Goal: Transaction & Acquisition: Purchase product/service

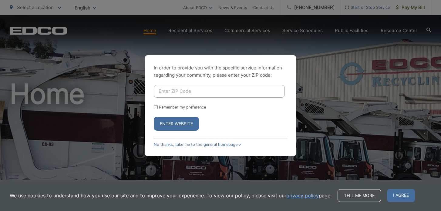
click at [219, 91] on input "Enter ZIP Code" at bounding box center [219, 91] width 131 height 13
type input "91941"
click at [180, 125] on button "Enter Website" at bounding box center [176, 124] width 45 height 14
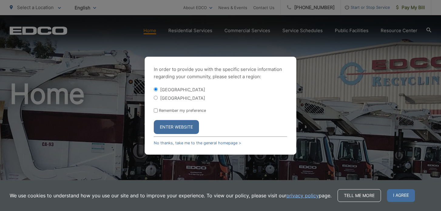
click at [180, 125] on button "Enter Website" at bounding box center [176, 127] width 45 height 14
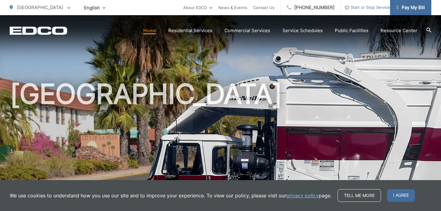
click at [413, 5] on span "Pay My Bill" at bounding box center [410, 7] width 29 height 7
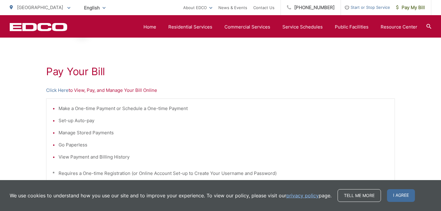
scroll to position [100, 0]
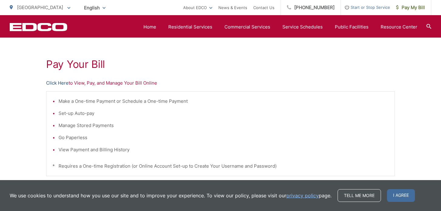
click at [61, 84] on link "Click Here" at bounding box center [57, 83] width 22 height 7
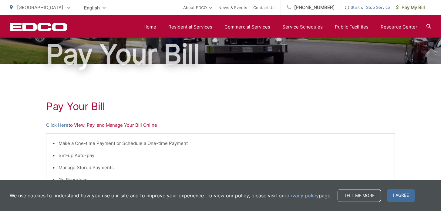
scroll to position [0, 0]
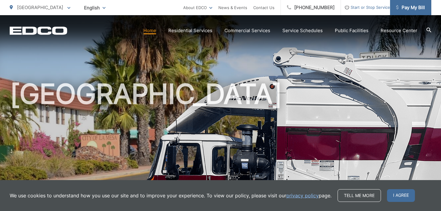
click at [413, 8] on span "Pay My Bill" at bounding box center [410, 7] width 29 height 7
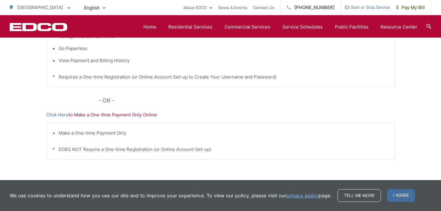
scroll to position [191, 0]
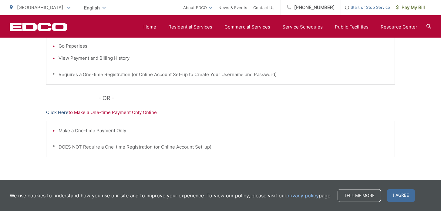
click at [56, 113] on link "Click Here" at bounding box center [57, 112] width 22 height 7
